Goal: Task Accomplishment & Management: Use online tool/utility

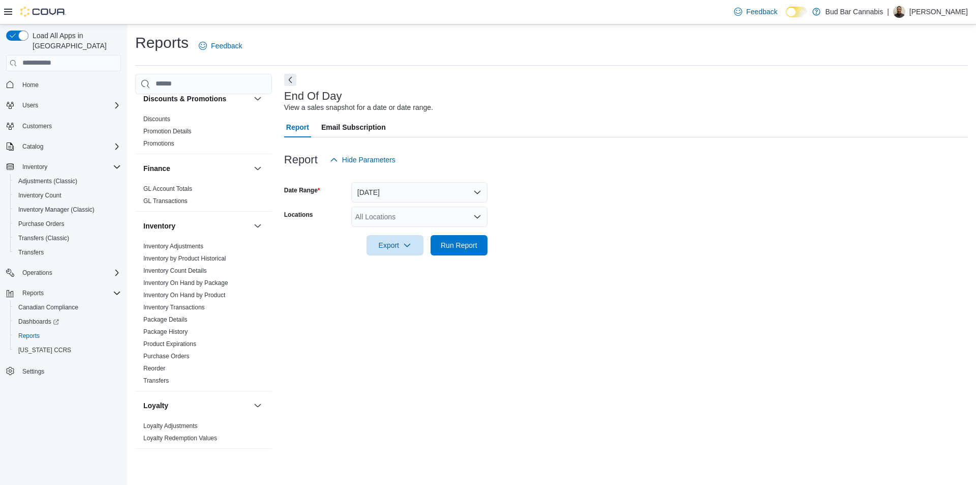
scroll to position [210, 0]
click at [206, 290] on link "Inventory On Hand by Product" at bounding box center [184, 291] width 82 height 7
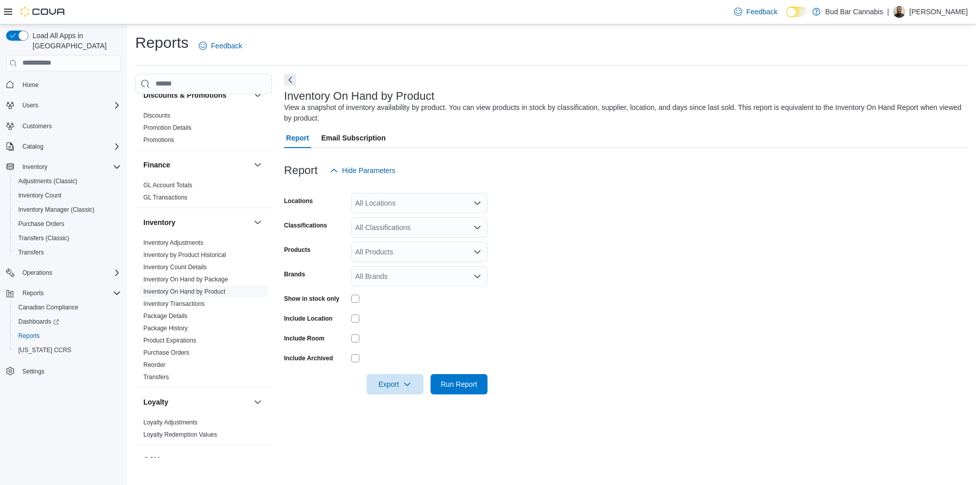
click at [443, 204] on div "All Locations" at bounding box center [419, 203] width 136 height 20
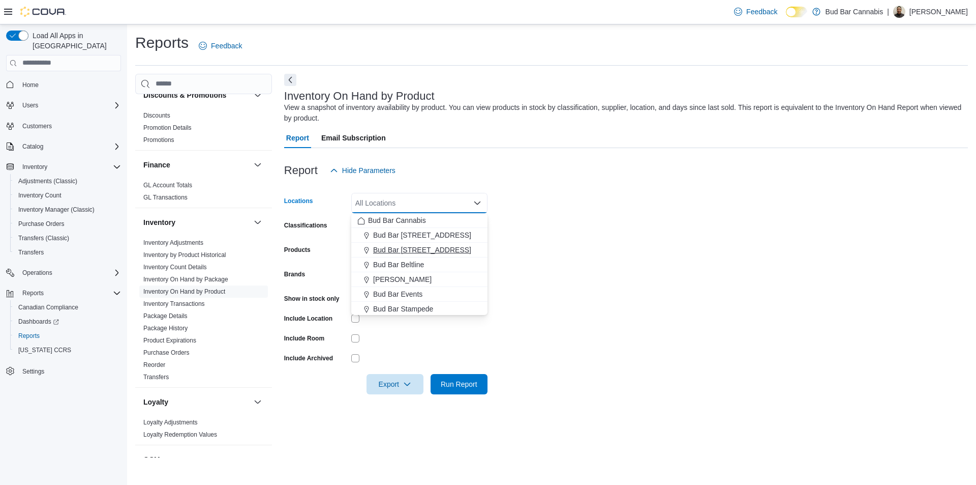
click at [432, 251] on span "Bud Bar [STREET_ADDRESS]" at bounding box center [422, 250] width 98 height 10
click at [666, 240] on form "Locations [GEOGRAPHIC_DATA] [STREET_ADDRESS][GEOGRAPHIC_DATA] box. Selected. Bu…" at bounding box center [626, 288] width 684 height 214
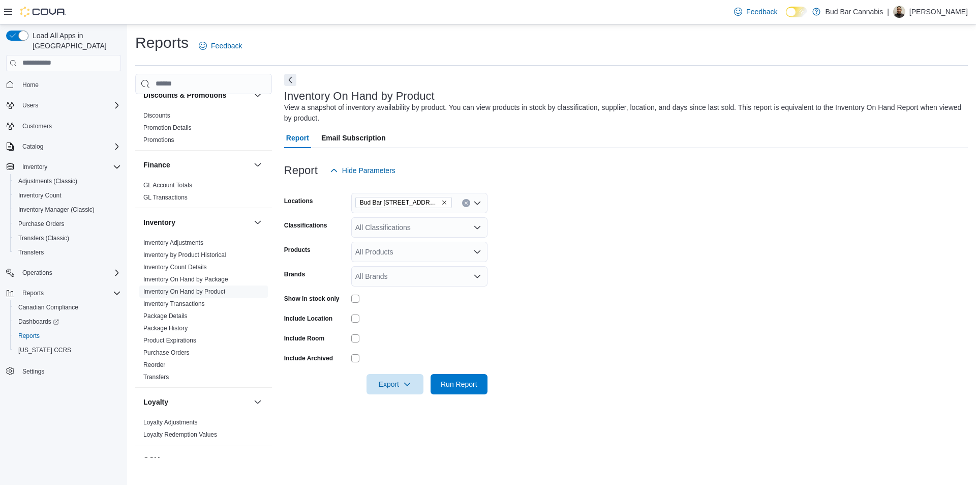
click at [356, 304] on div at bounding box center [419, 298] width 136 height 16
click at [395, 385] on span "Export" at bounding box center [395, 383] width 45 height 20
click at [415, 406] on span "Export to Excel" at bounding box center [397, 404] width 46 height 8
